Goal: Find specific page/section: Find specific page/section

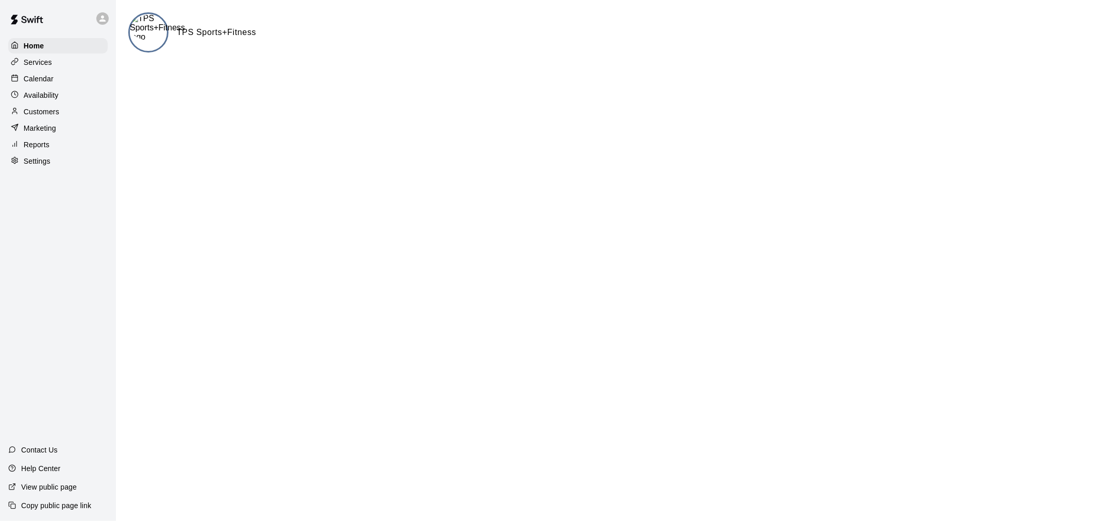
click at [144, 31] on img at bounding box center [157, 28] width 55 height 28
click at [37, 84] on p "Calendar" at bounding box center [39, 79] width 30 height 10
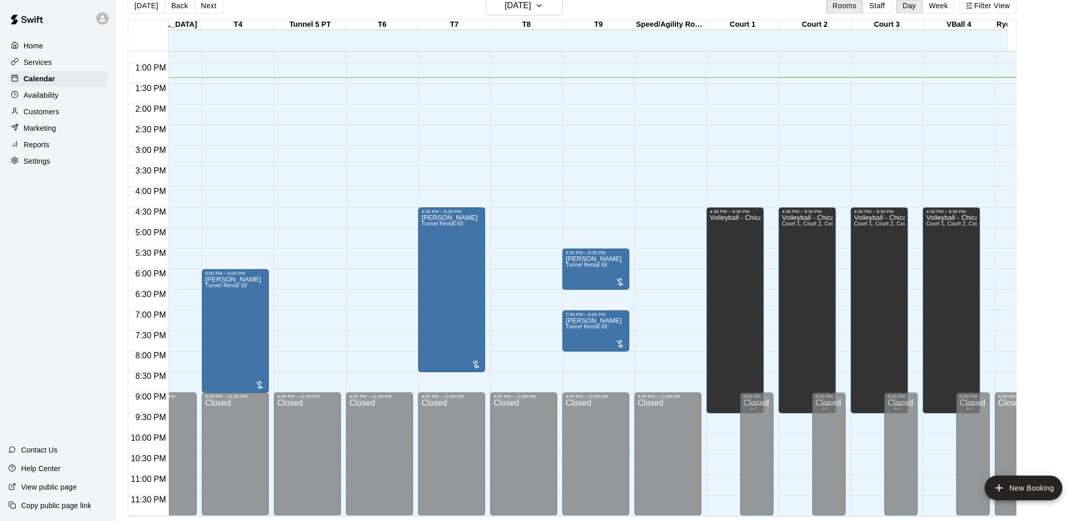
scroll to position [0, 160]
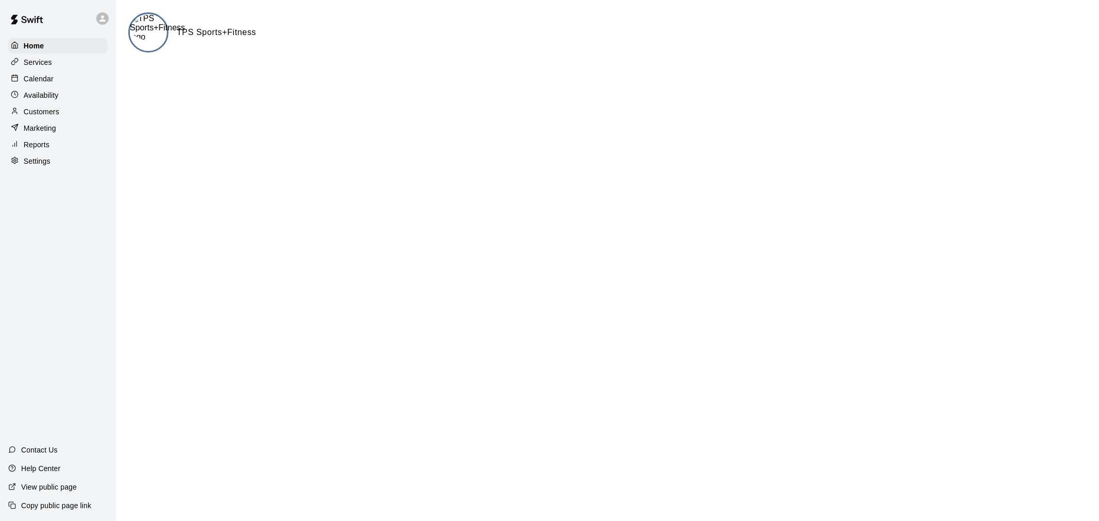
click at [45, 81] on p "Calendar" at bounding box center [39, 79] width 30 height 10
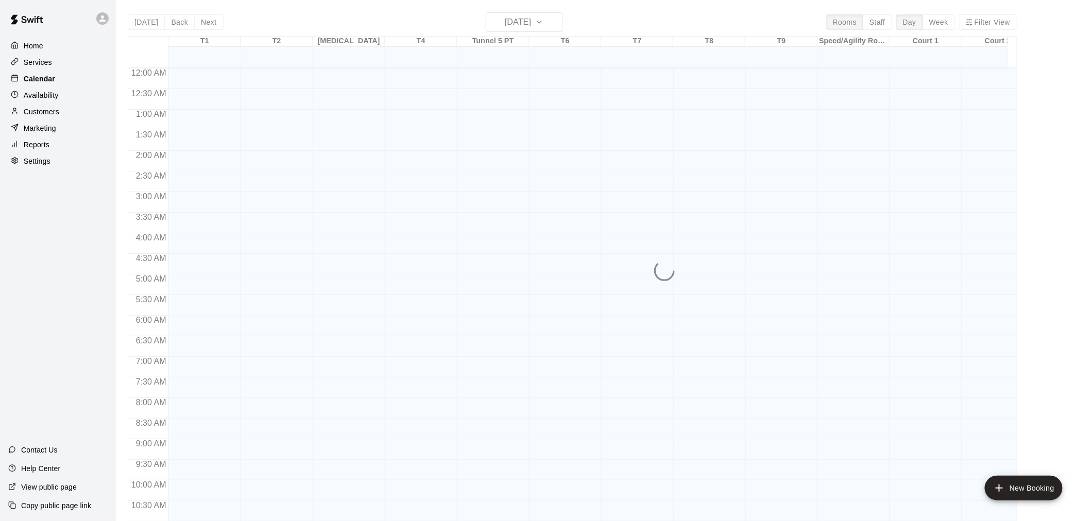
scroll to position [493, 0]
